Goal: Information Seeking & Learning: Check status

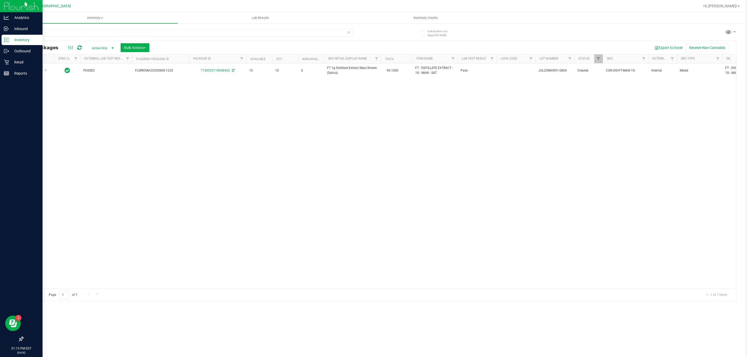
click at [12, 41] on p "Inventory" at bounding box center [24, 40] width 31 height 6
click at [19, 61] on p "Retail" at bounding box center [24, 62] width 31 height 6
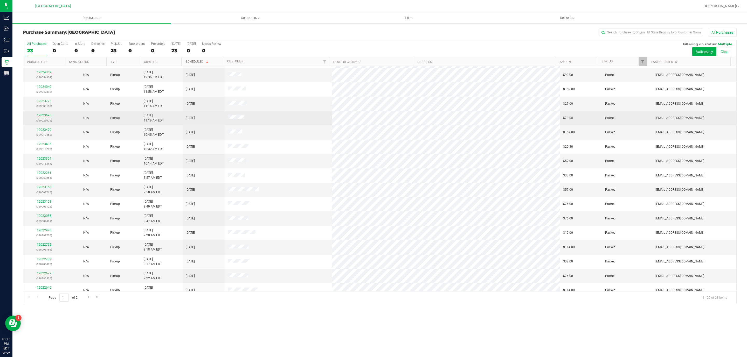
scroll to position [64, 0]
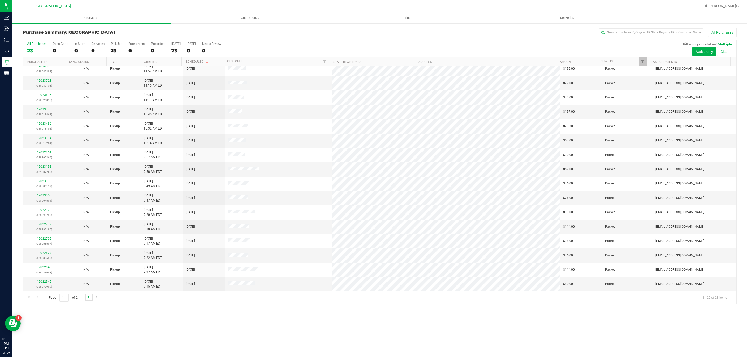
click at [89, 298] on span "Go to the next page" at bounding box center [89, 297] width 4 height 4
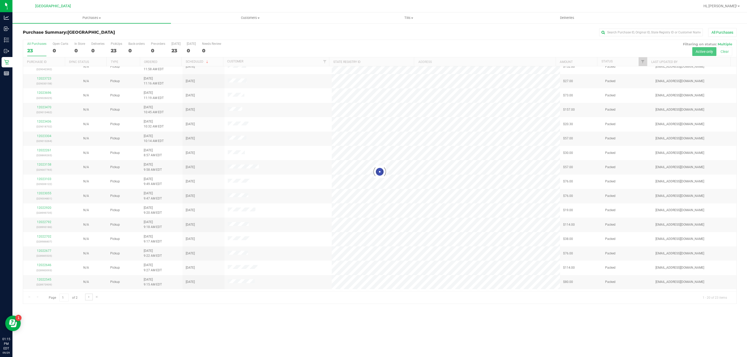
scroll to position [0, 0]
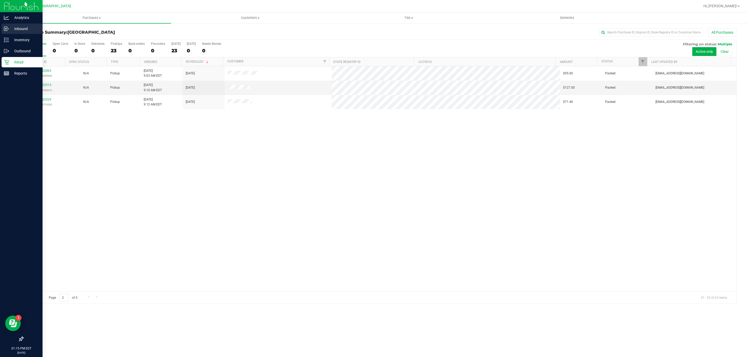
click at [17, 30] on p "Inbound" at bounding box center [24, 29] width 31 height 6
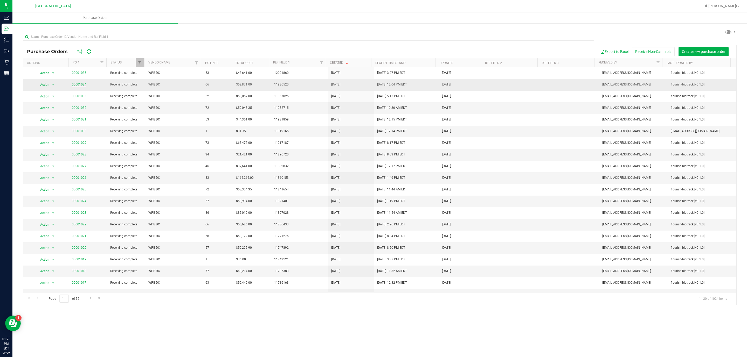
click at [79, 84] on link "00001034" at bounding box center [79, 85] width 15 height 4
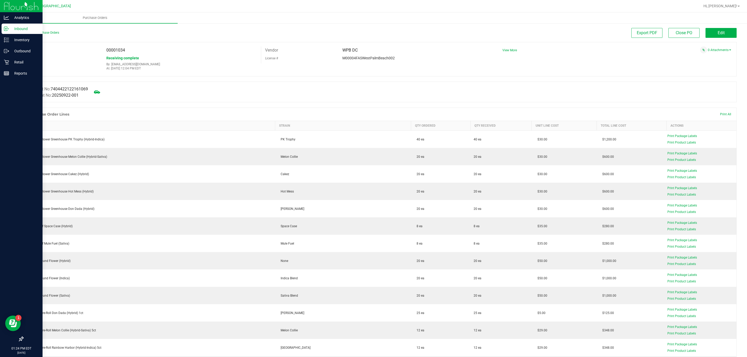
click at [7, 30] on icon at bounding box center [6, 28] width 5 height 5
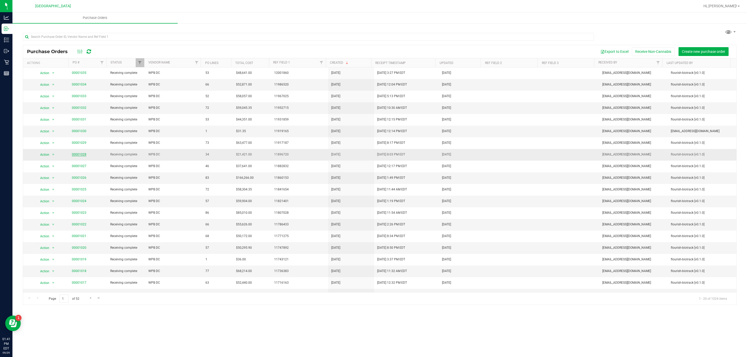
click at [84, 156] on link "00001028" at bounding box center [79, 155] width 15 height 4
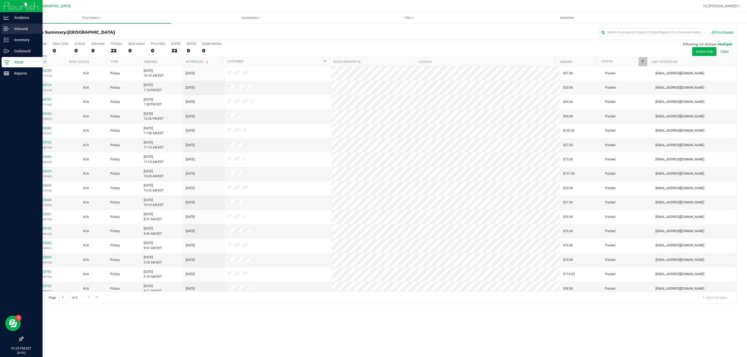
click at [10, 30] on p "Inbound" at bounding box center [24, 29] width 31 height 6
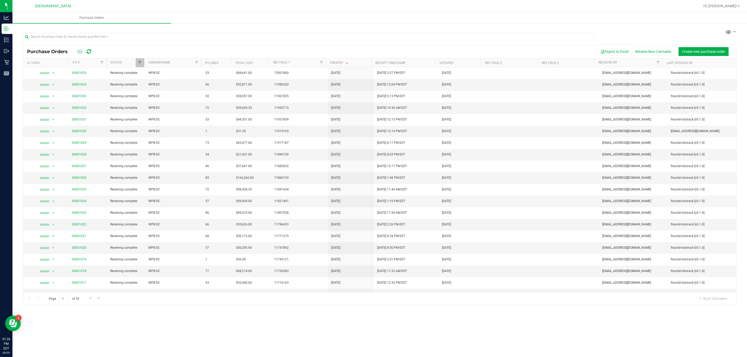
click at [179, 326] on div "Purchase Orders Purchase Orders Export to Excel Receive Non-Cannabis Create new…" at bounding box center [379, 184] width 734 height 345
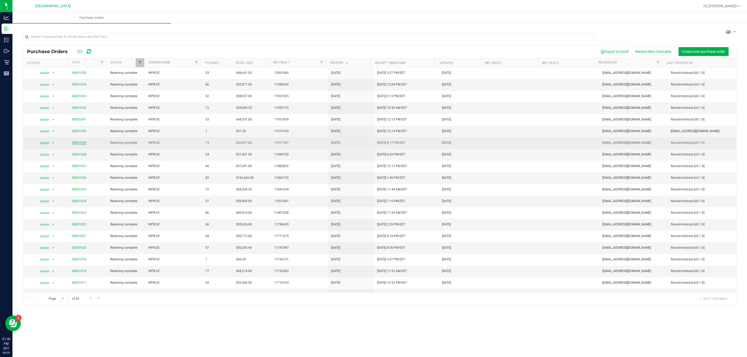
click at [80, 145] on link "00001029" at bounding box center [79, 143] width 15 height 4
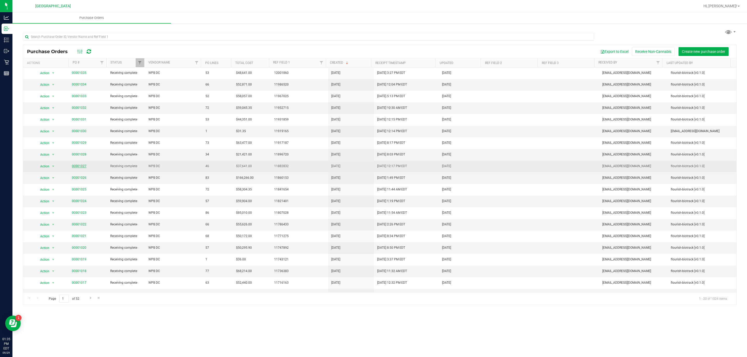
click at [80, 168] on link "00001027" at bounding box center [79, 166] width 15 height 4
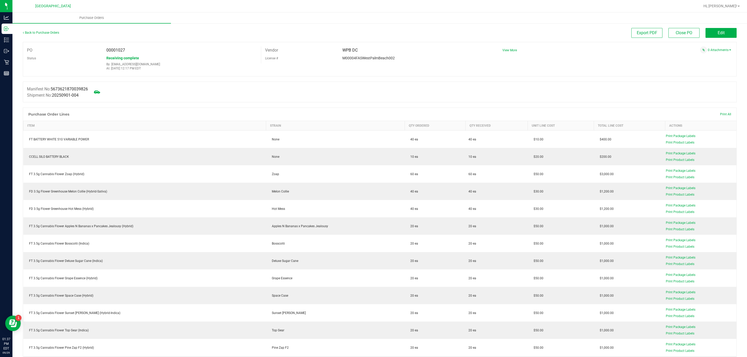
click at [115, 49] on span "00001027" at bounding box center [115, 50] width 19 height 5
